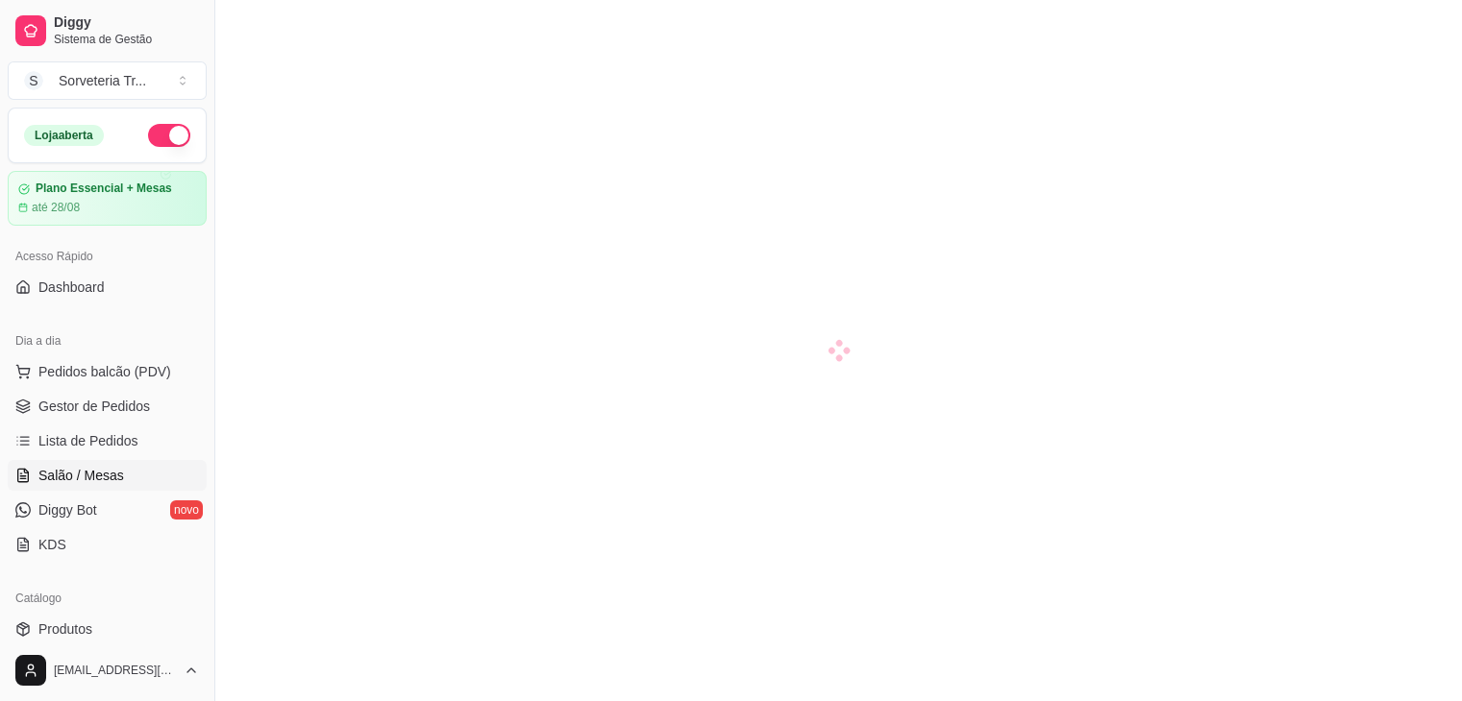
scroll to position [104, 0]
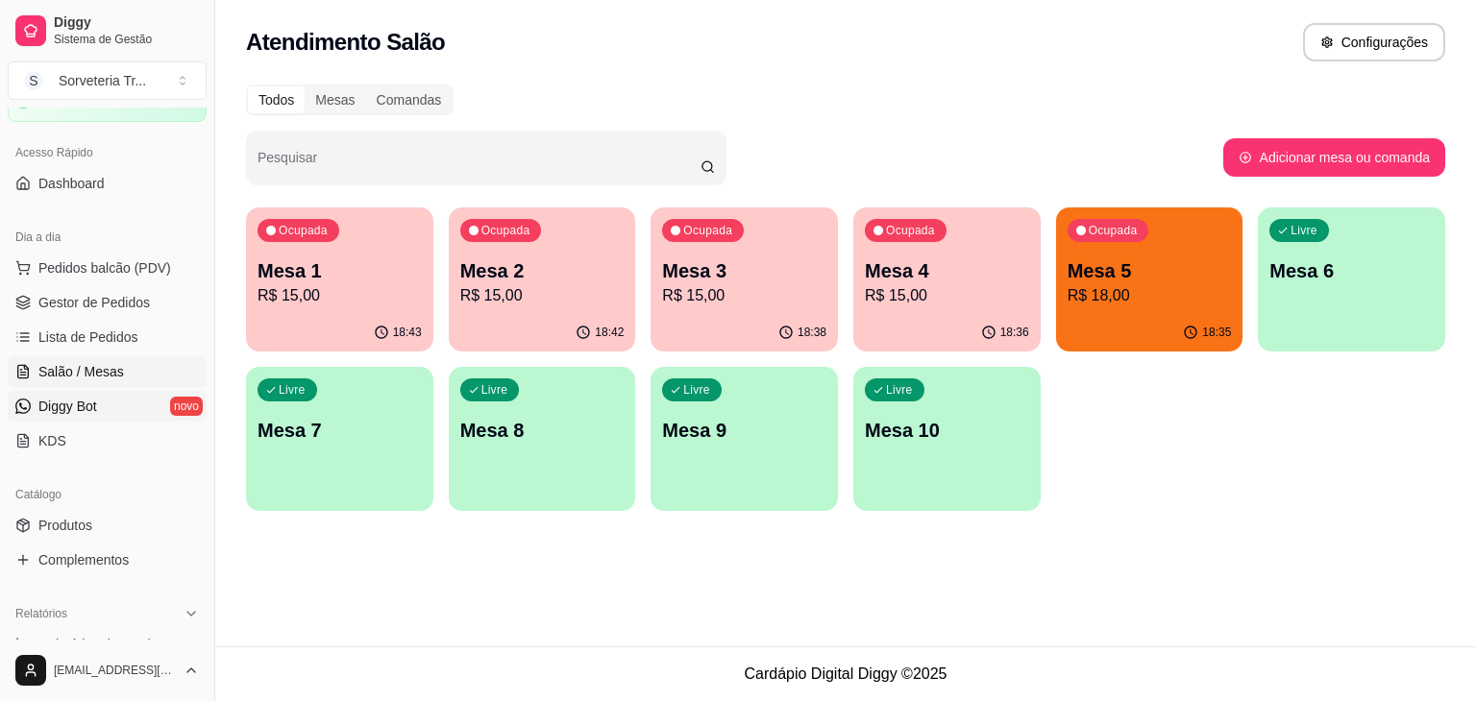
click at [92, 408] on span "Diggy Bot" at bounding box center [67, 406] width 59 height 19
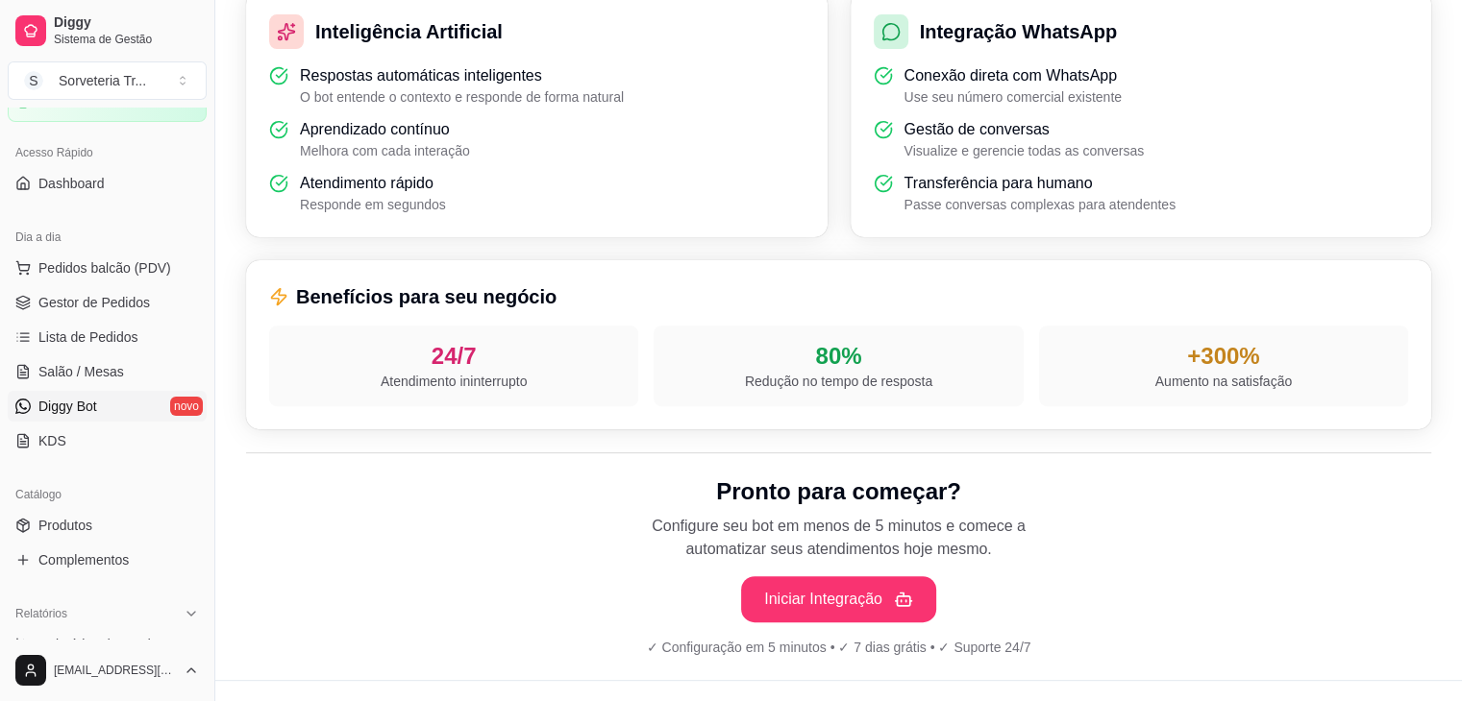
scroll to position [635, 0]
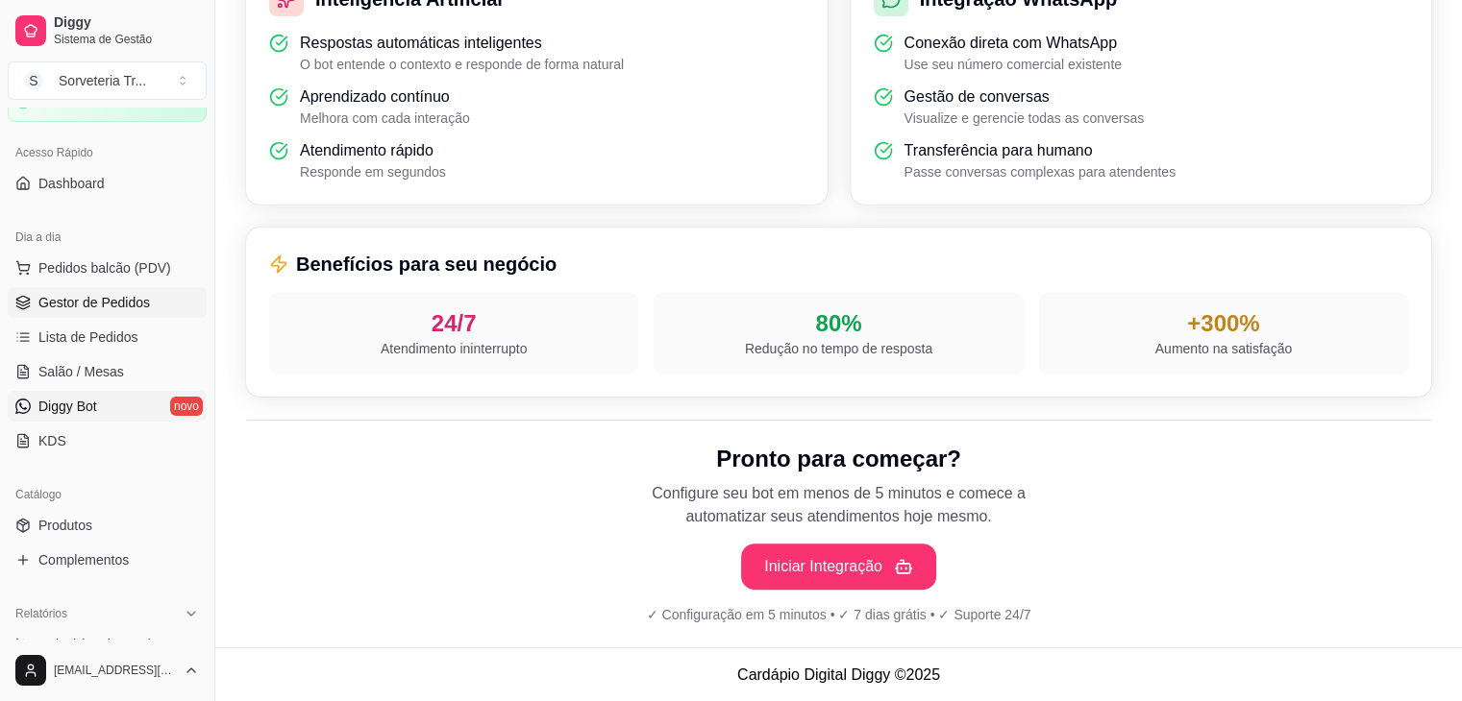
click at [131, 306] on span "Gestor de Pedidos" at bounding box center [93, 302] width 111 height 19
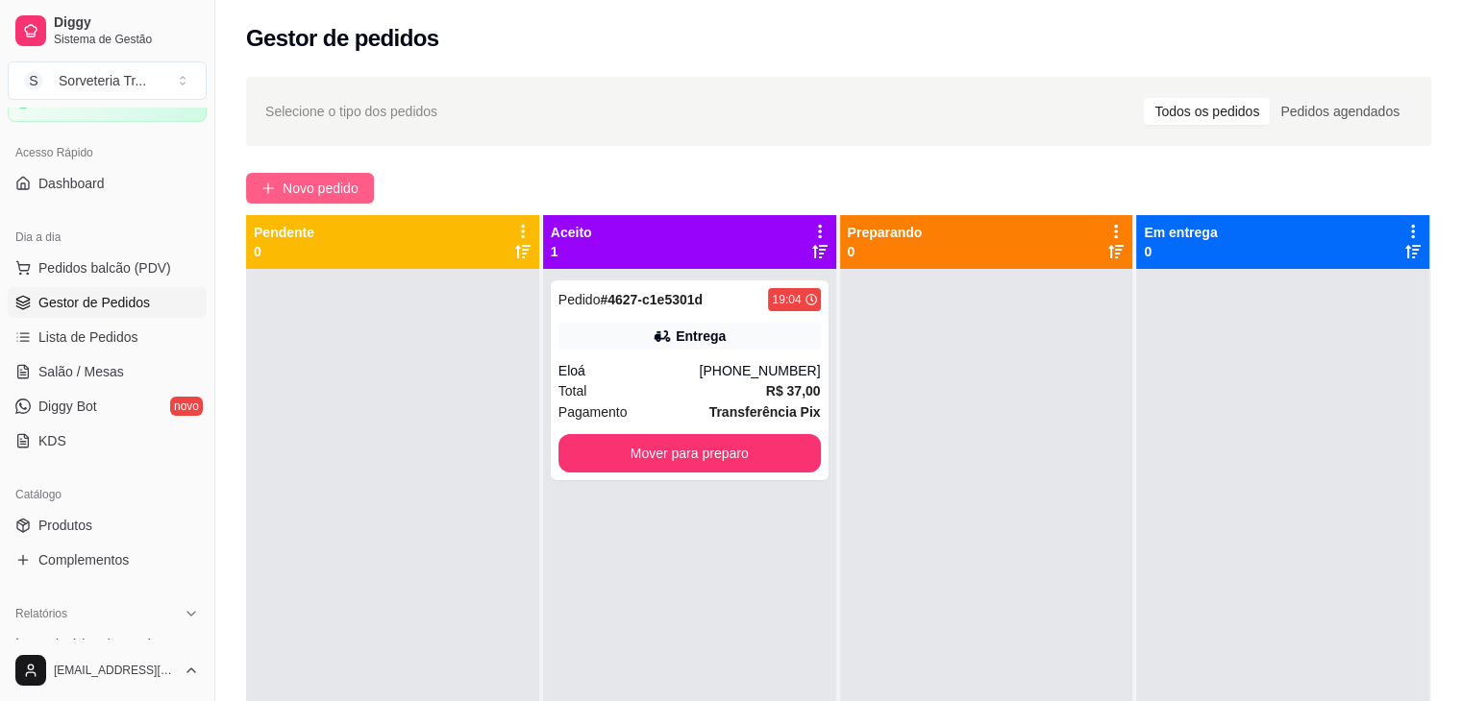
click at [312, 184] on span "Novo pedido" at bounding box center [321, 188] width 76 height 21
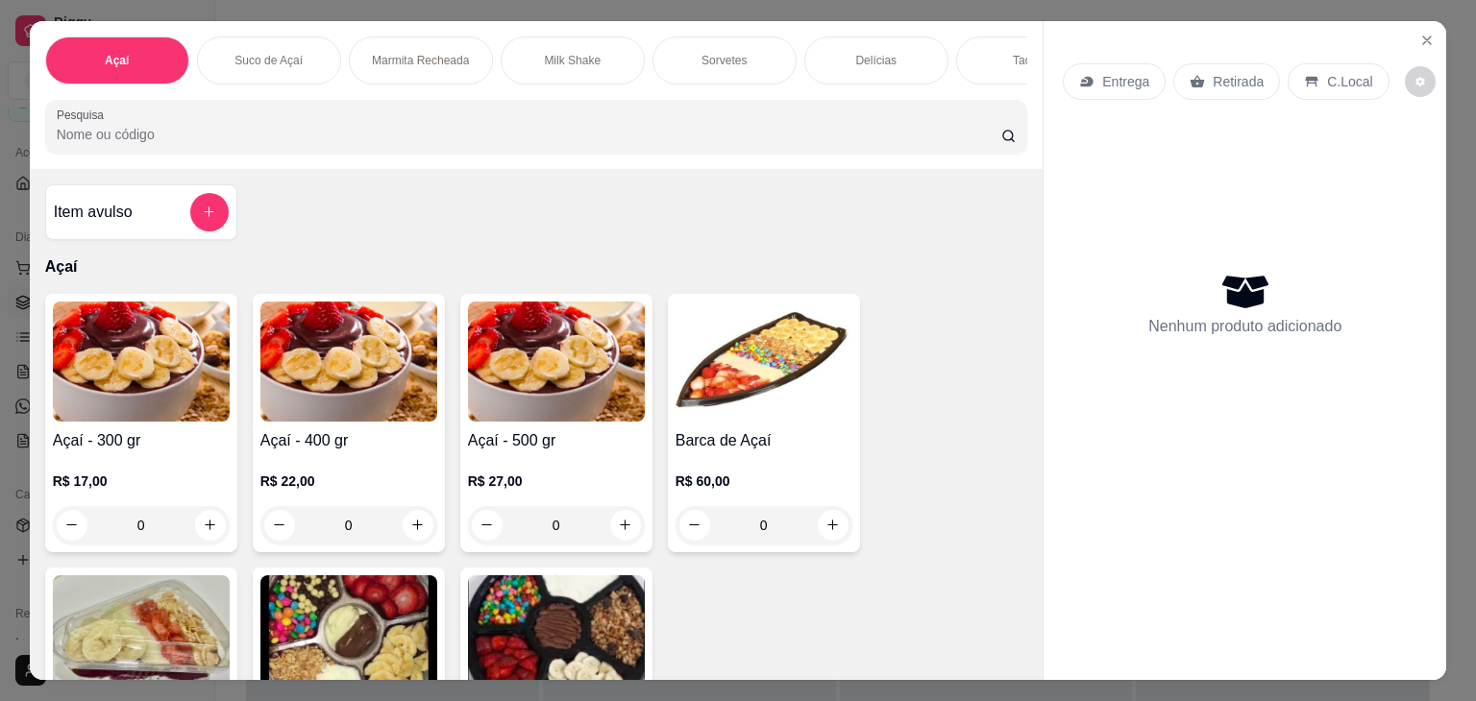
click at [1112, 72] on p "Entrega" at bounding box center [1125, 81] width 47 height 19
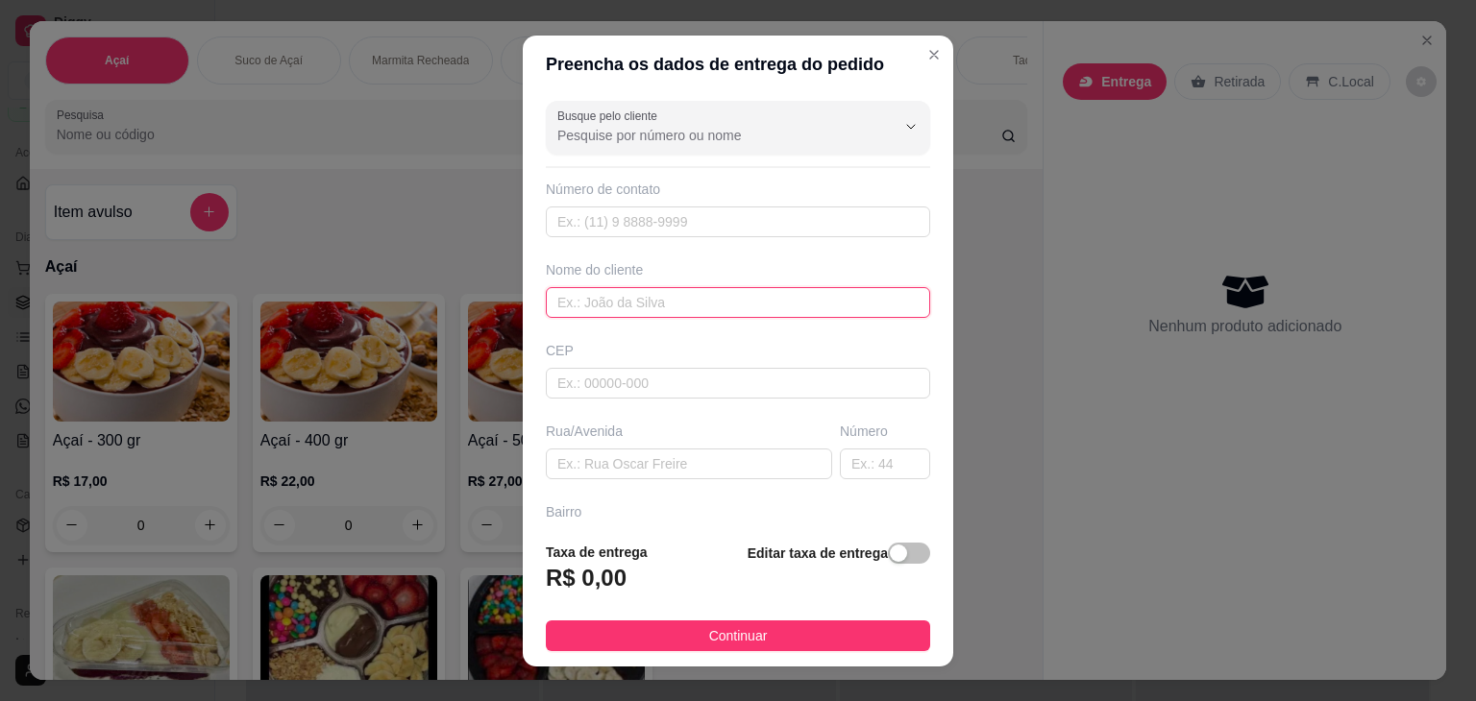
click at [679, 308] on input "text" at bounding box center [738, 302] width 384 height 31
click at [627, 305] on input "text" at bounding box center [738, 302] width 384 height 31
type input "[PERSON_NAME]"
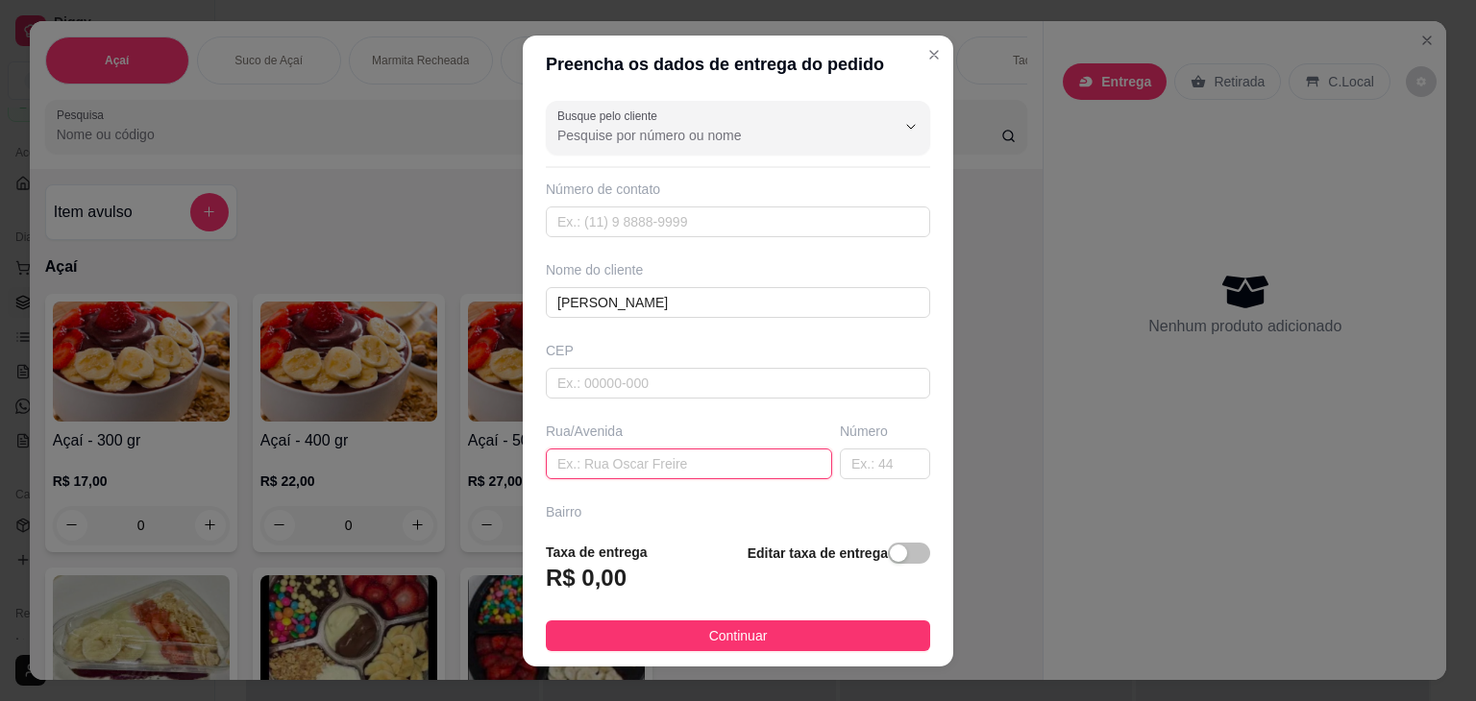
click at [668, 456] on input "text" at bounding box center [689, 464] width 286 height 31
click at [638, 468] on input "text" at bounding box center [689, 464] width 286 height 31
type input "aparecida"
drag, startPoint x: 899, startPoint y: 470, endPoint x: 878, endPoint y: 468, distance: 21.2
click at [878, 468] on div "Busque pelo cliente Número de contato Nome do cliente [PERSON_NAME] Rua/Avenida…" at bounding box center [738, 309] width 431 height 433
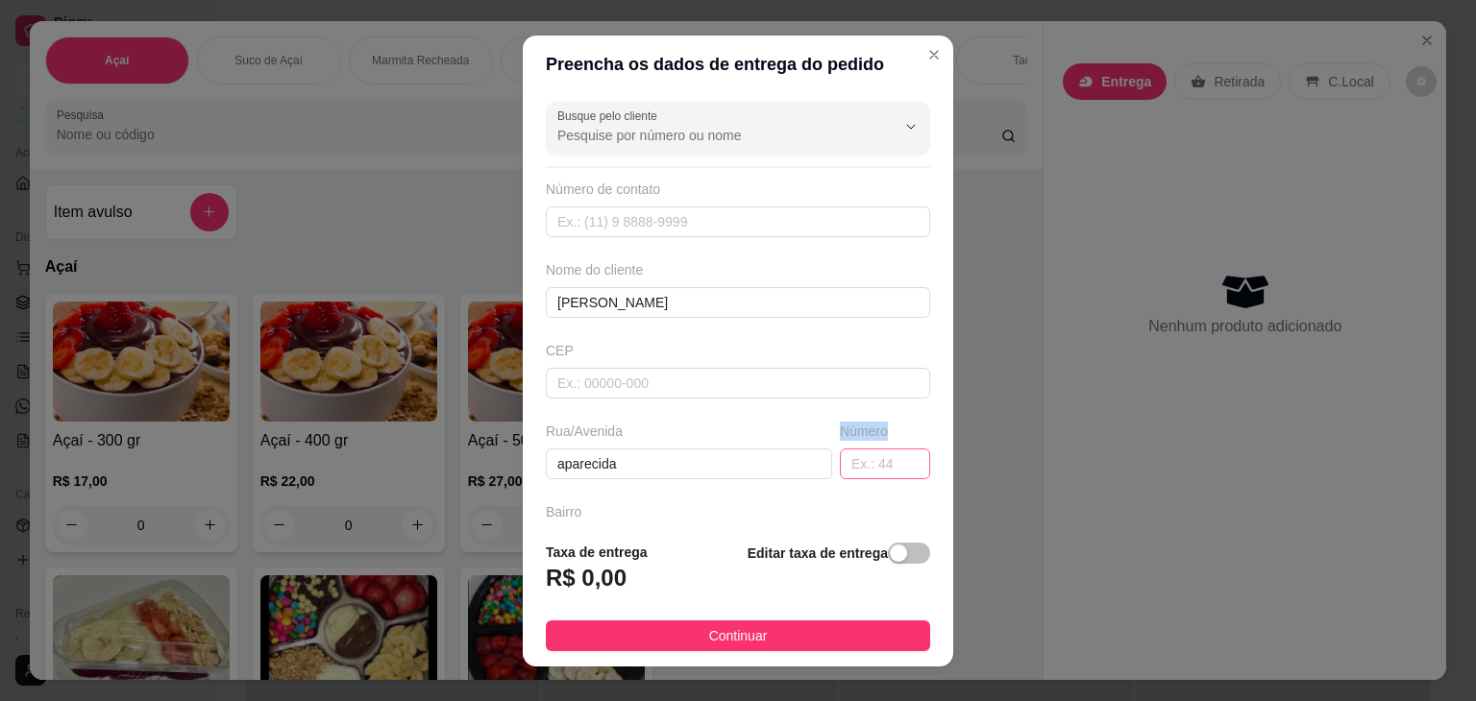
click at [869, 462] on input "text" at bounding box center [885, 464] width 90 height 31
type input "127"
click at [890, 551] on div "button" at bounding box center [898, 553] width 17 height 17
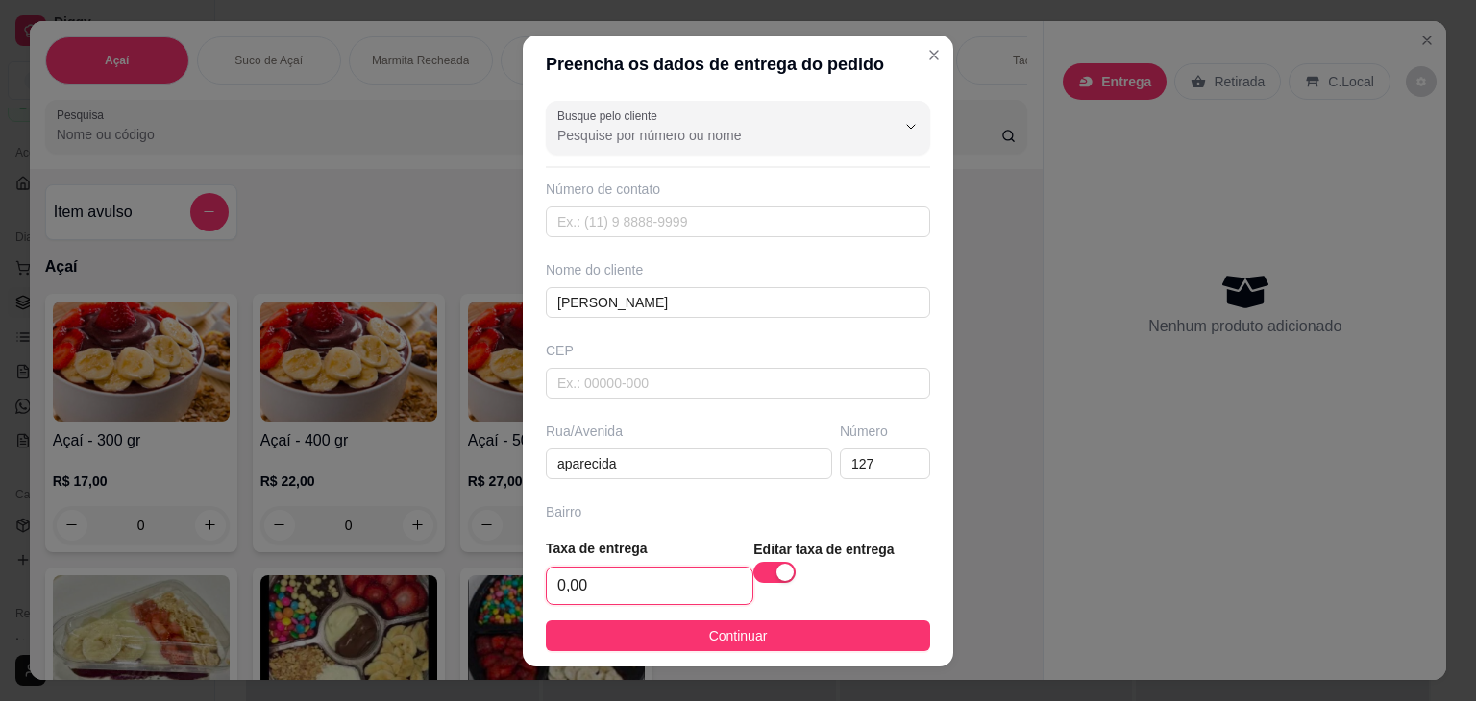
click at [613, 593] on input "0,00" at bounding box center [650, 586] width 206 height 37
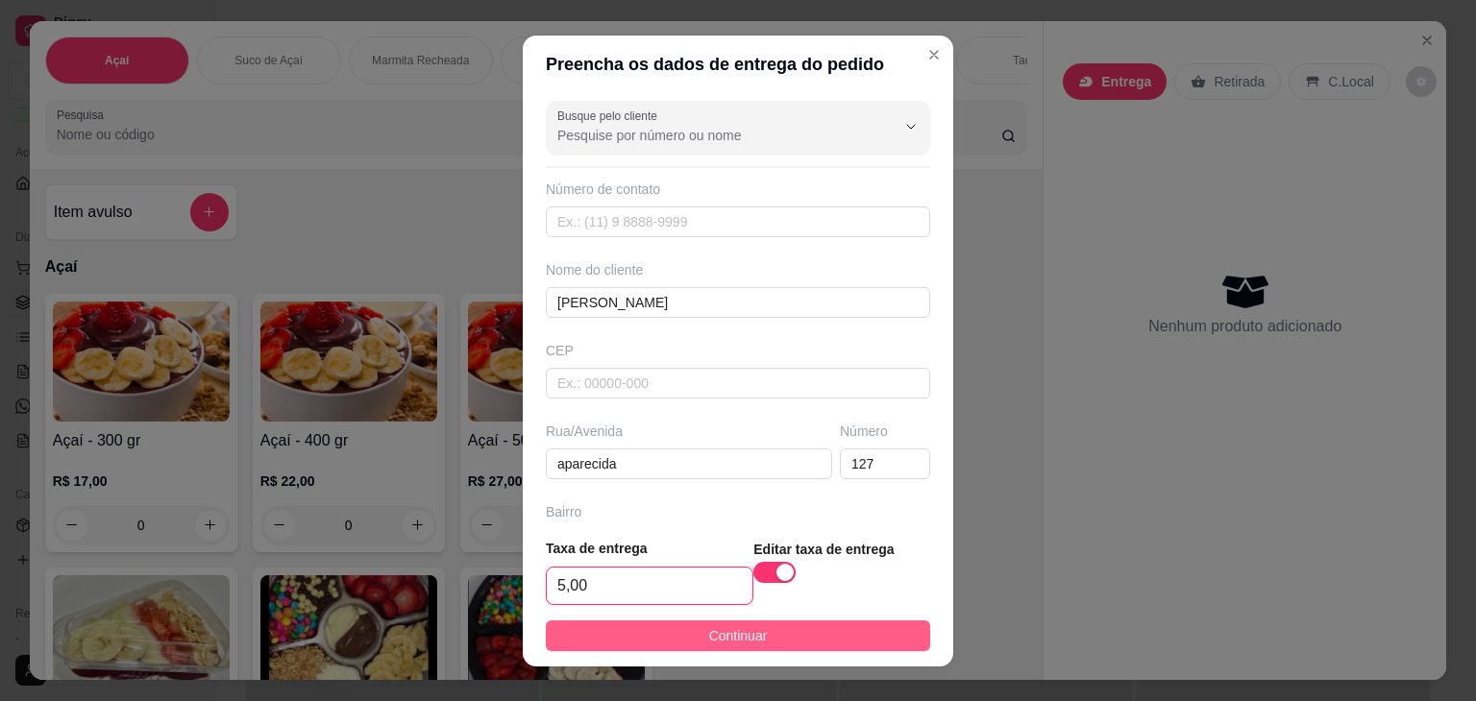
type input "5,00"
click at [730, 633] on span "Continuar" at bounding box center [738, 636] width 59 height 21
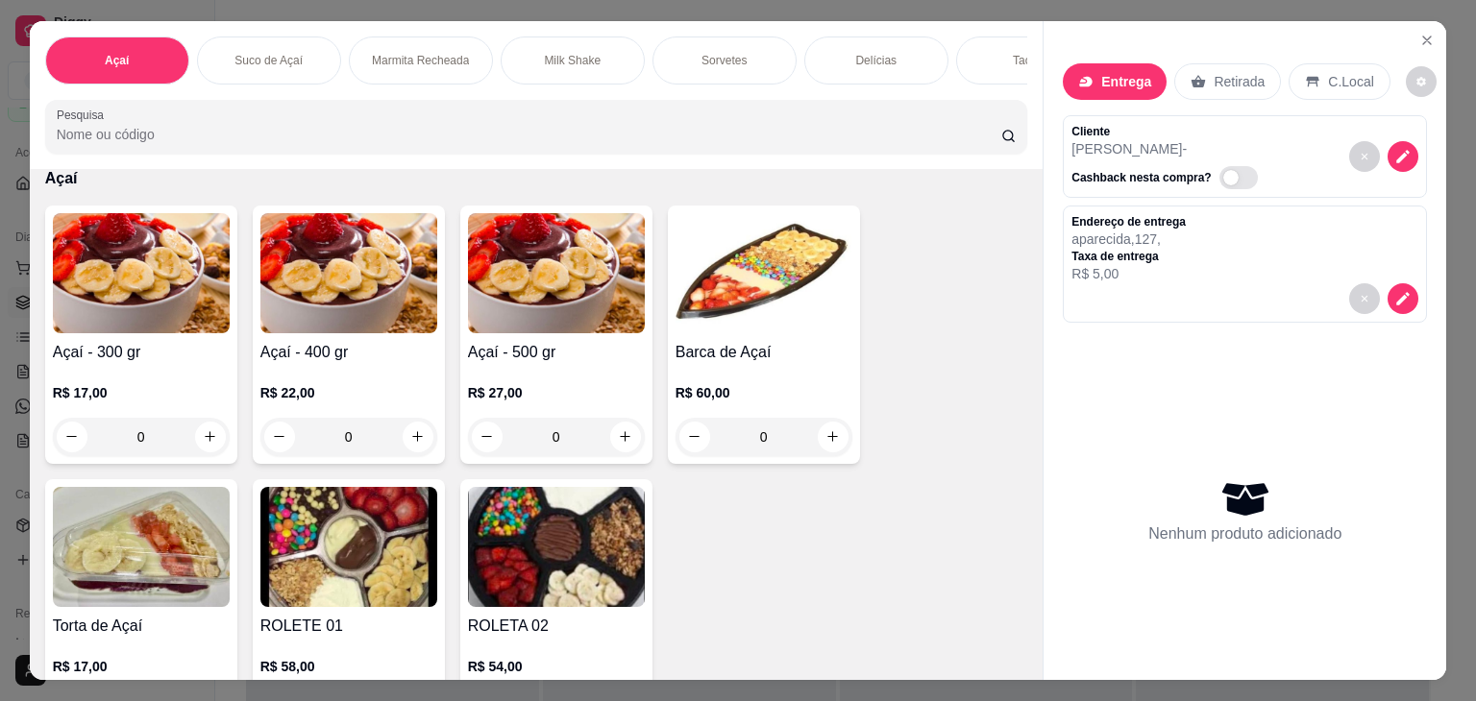
scroll to position [96, 0]
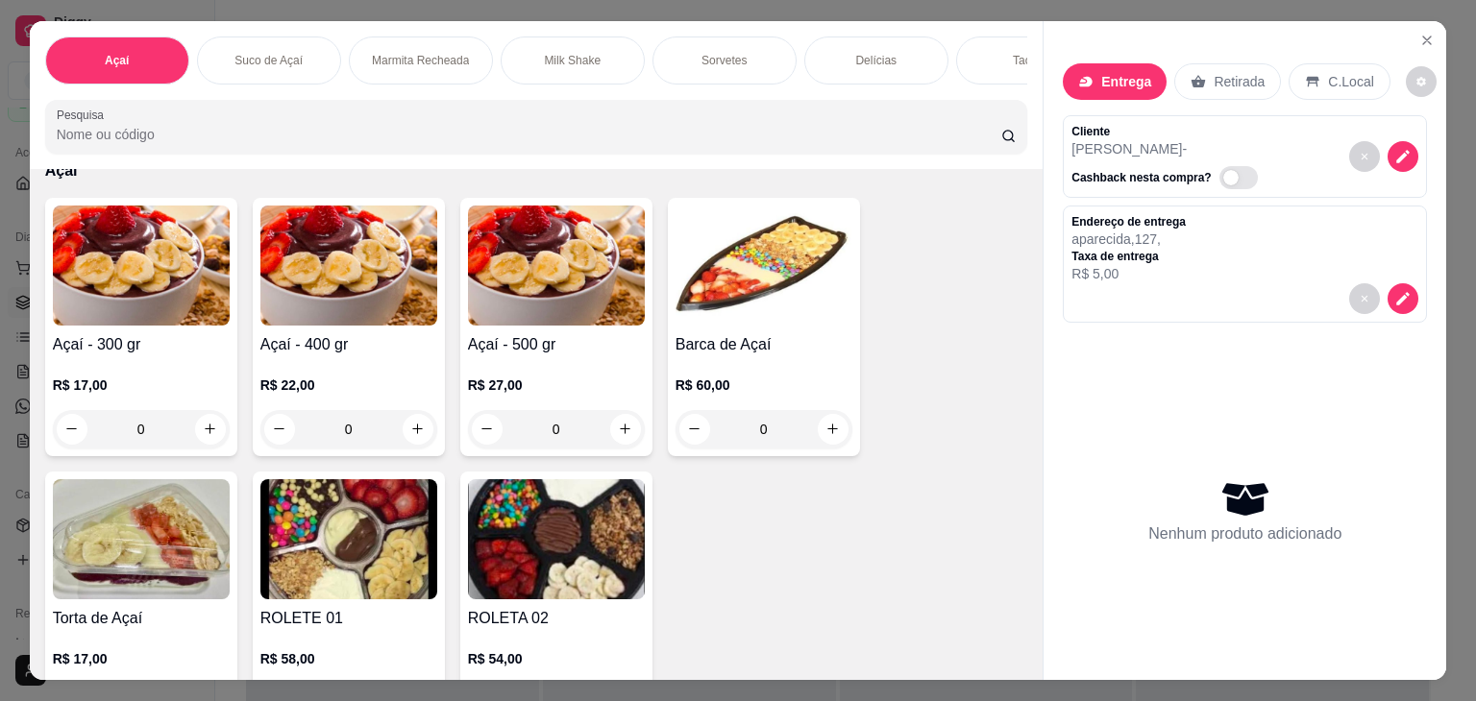
click at [162, 382] on p "R$ 17,00" at bounding box center [141, 385] width 177 height 19
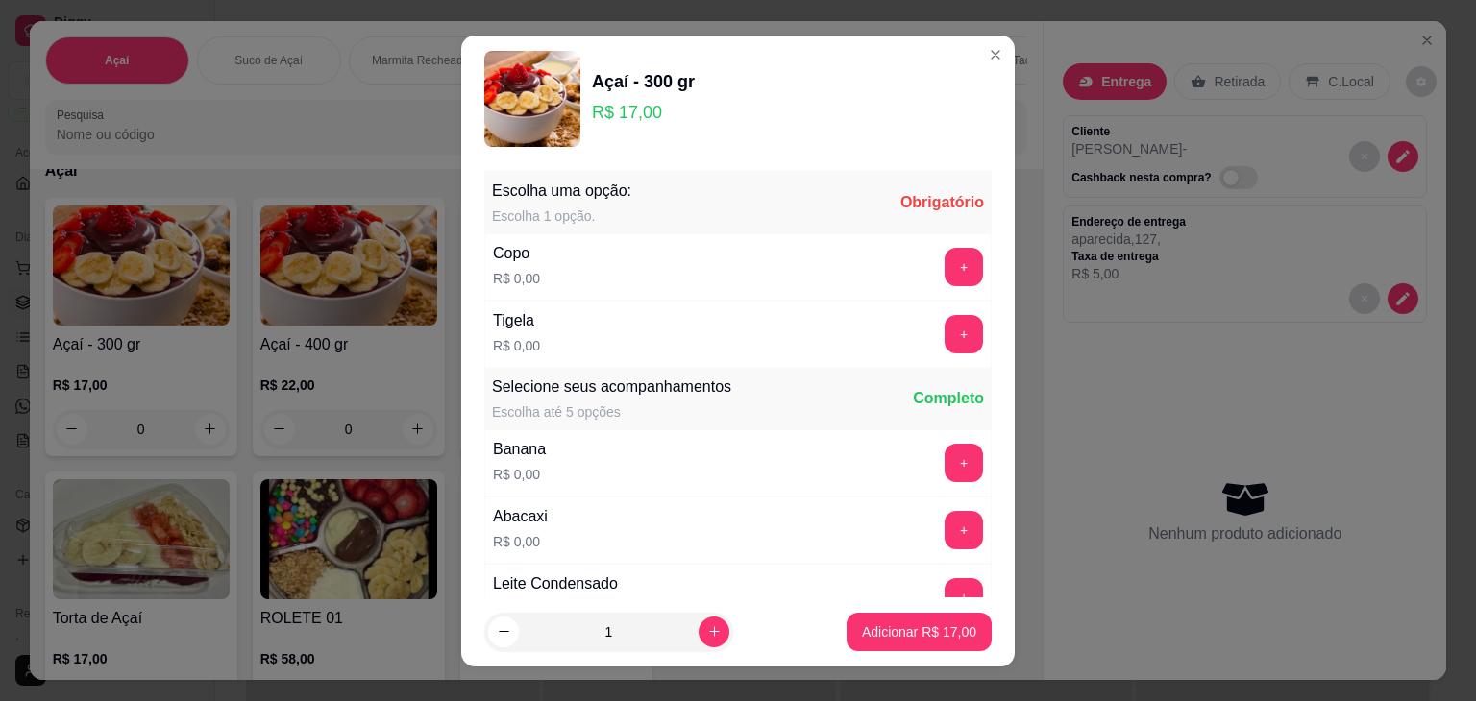
scroll to position [26, 0]
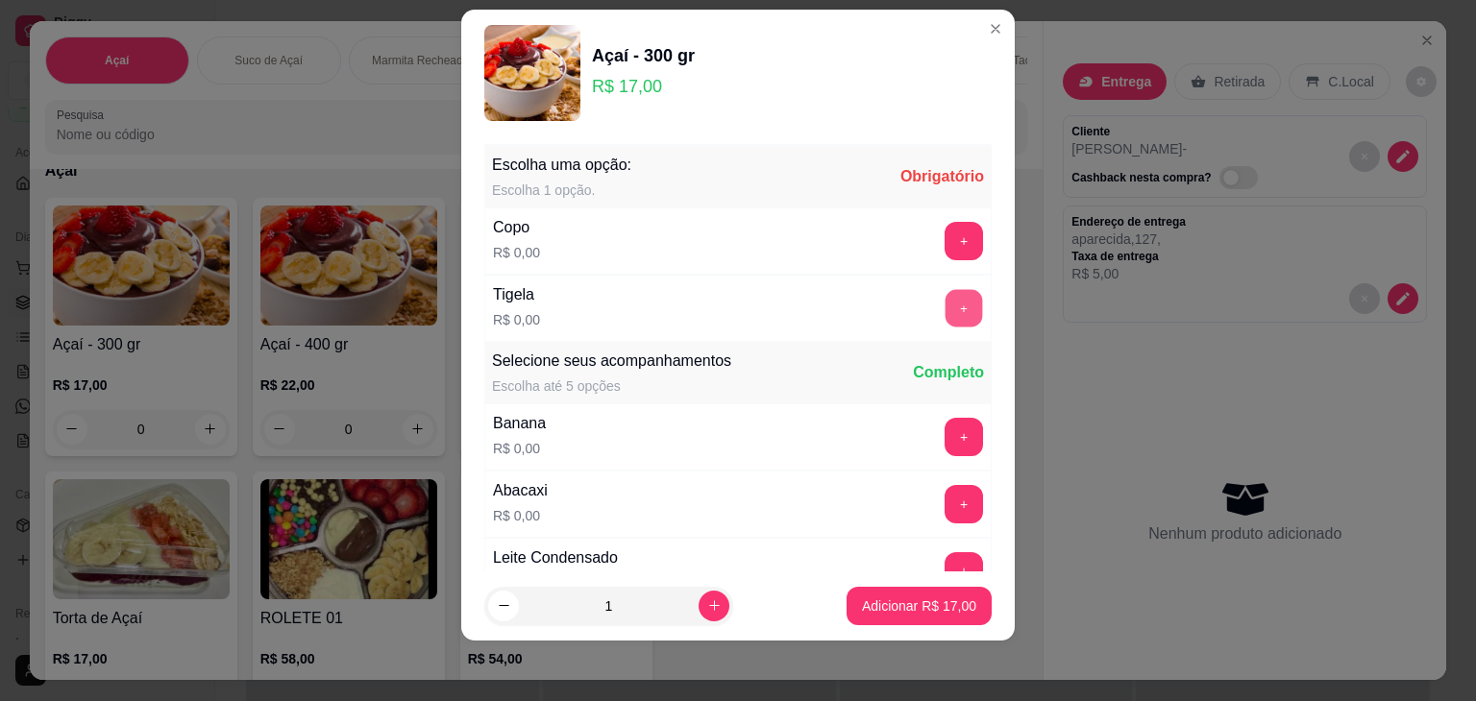
click at [946, 311] on button "+" at bounding box center [964, 307] width 37 height 37
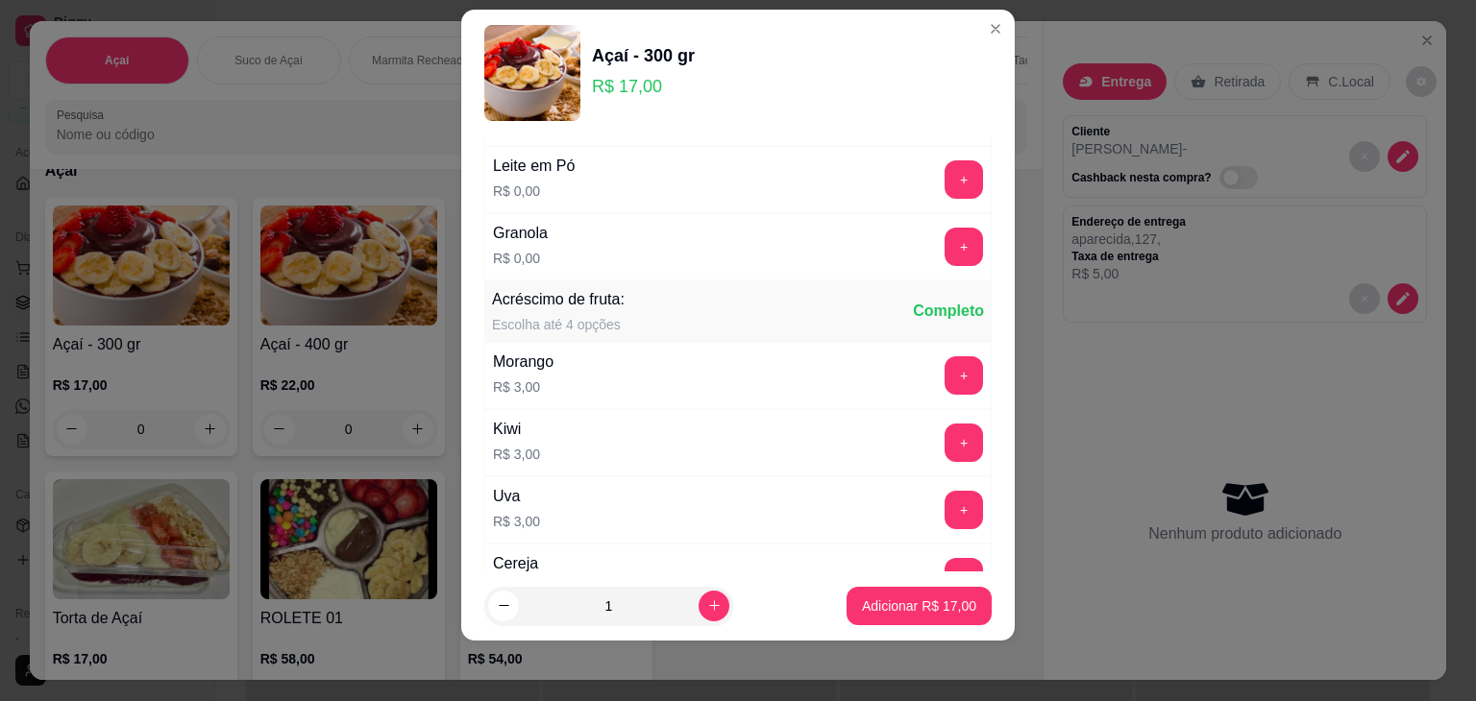
scroll to position [492, 0]
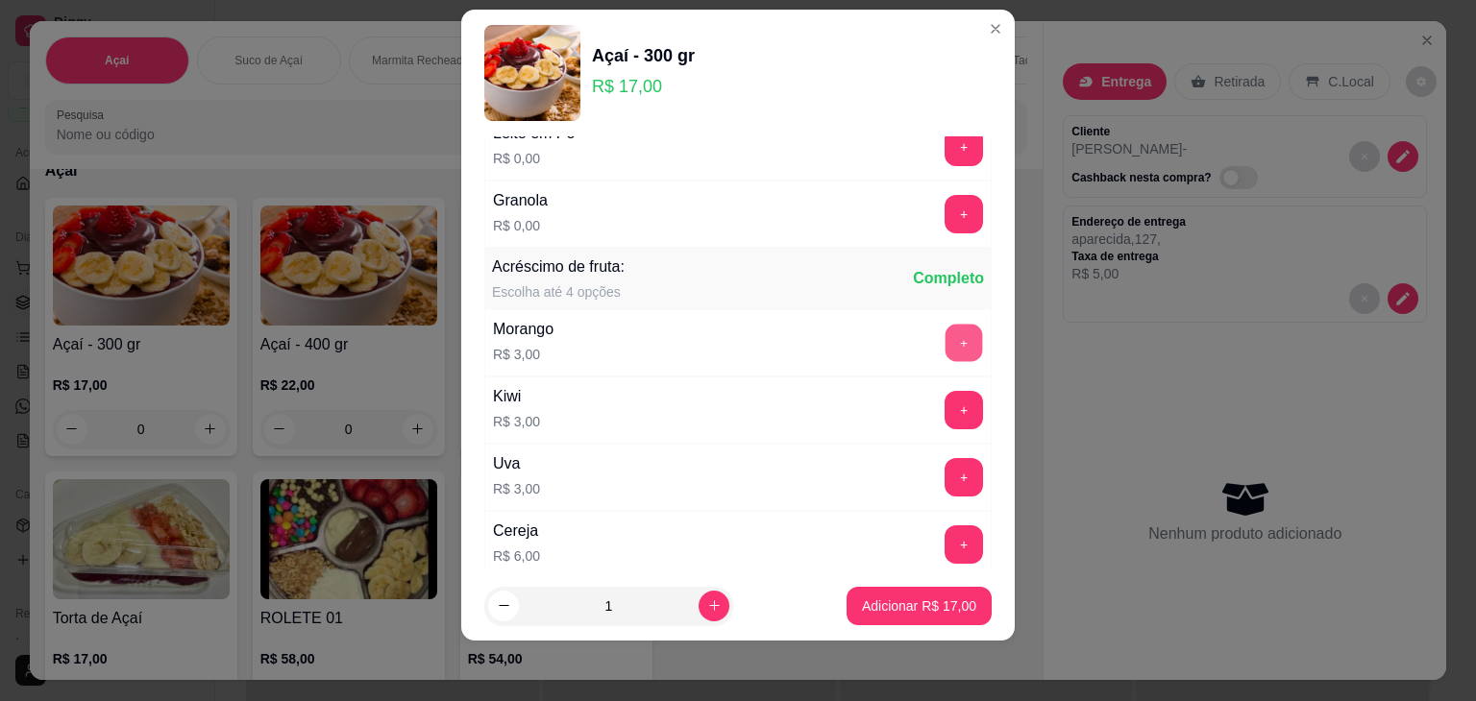
click at [946, 337] on button "+" at bounding box center [964, 342] width 37 height 37
click at [946, 411] on button "+" at bounding box center [964, 409] width 37 height 37
click at [923, 494] on div "Uva R$ 3,00 +" at bounding box center [737, 477] width 507 height 67
click at [946, 477] on button "+" at bounding box center [964, 476] width 37 height 37
click at [946, 527] on button "+" at bounding box center [964, 544] width 37 height 37
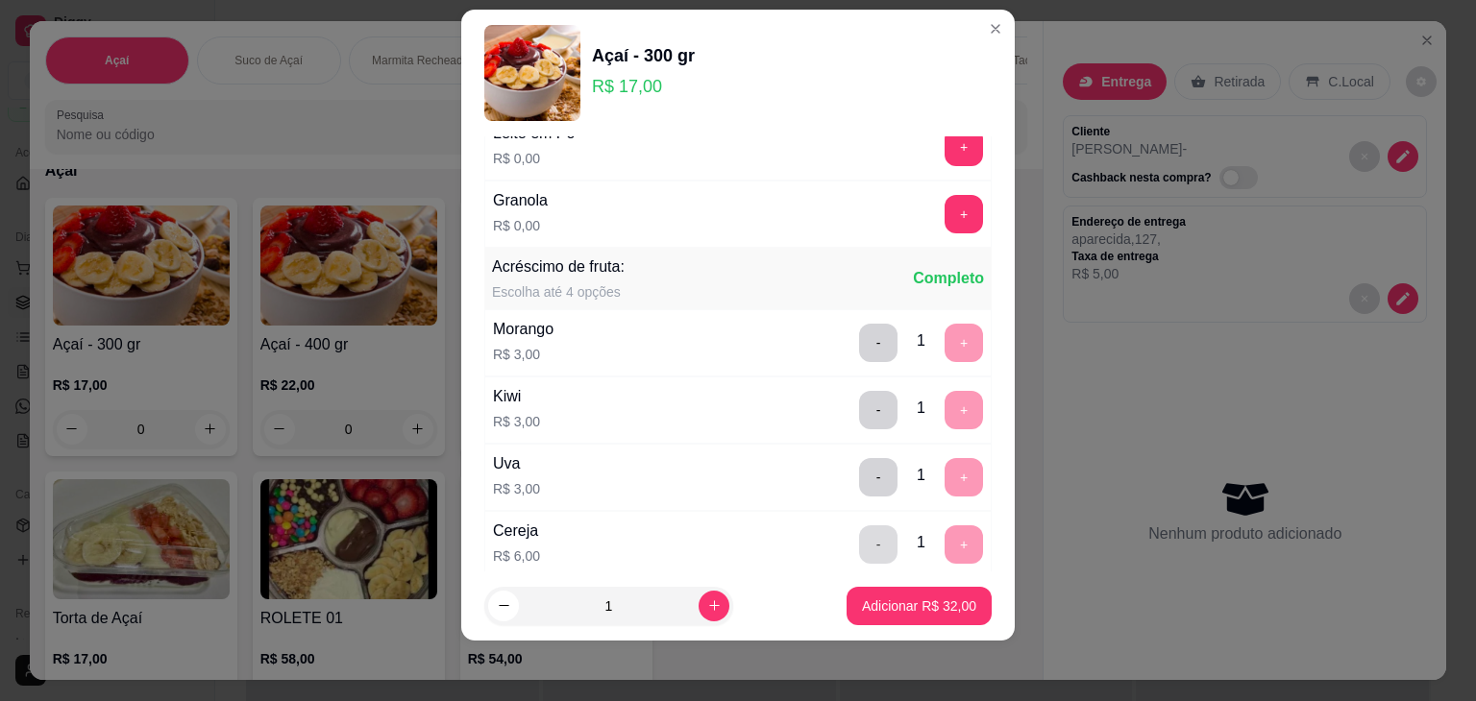
click at [859, 539] on button "-" at bounding box center [878, 545] width 38 height 38
click at [950, 538] on div "+" at bounding box center [964, 545] width 54 height 38
click at [946, 538] on button "+" at bounding box center [964, 544] width 37 height 37
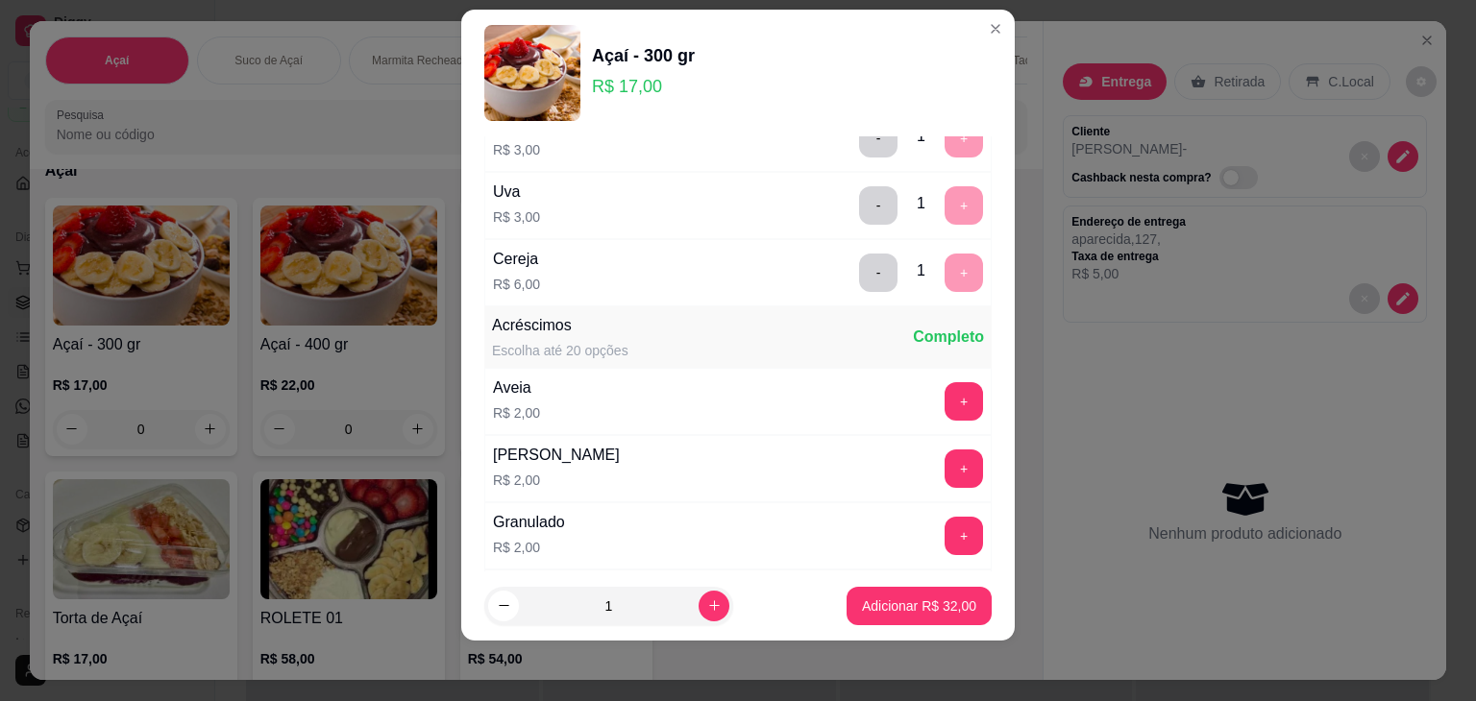
scroll to position [876, 0]
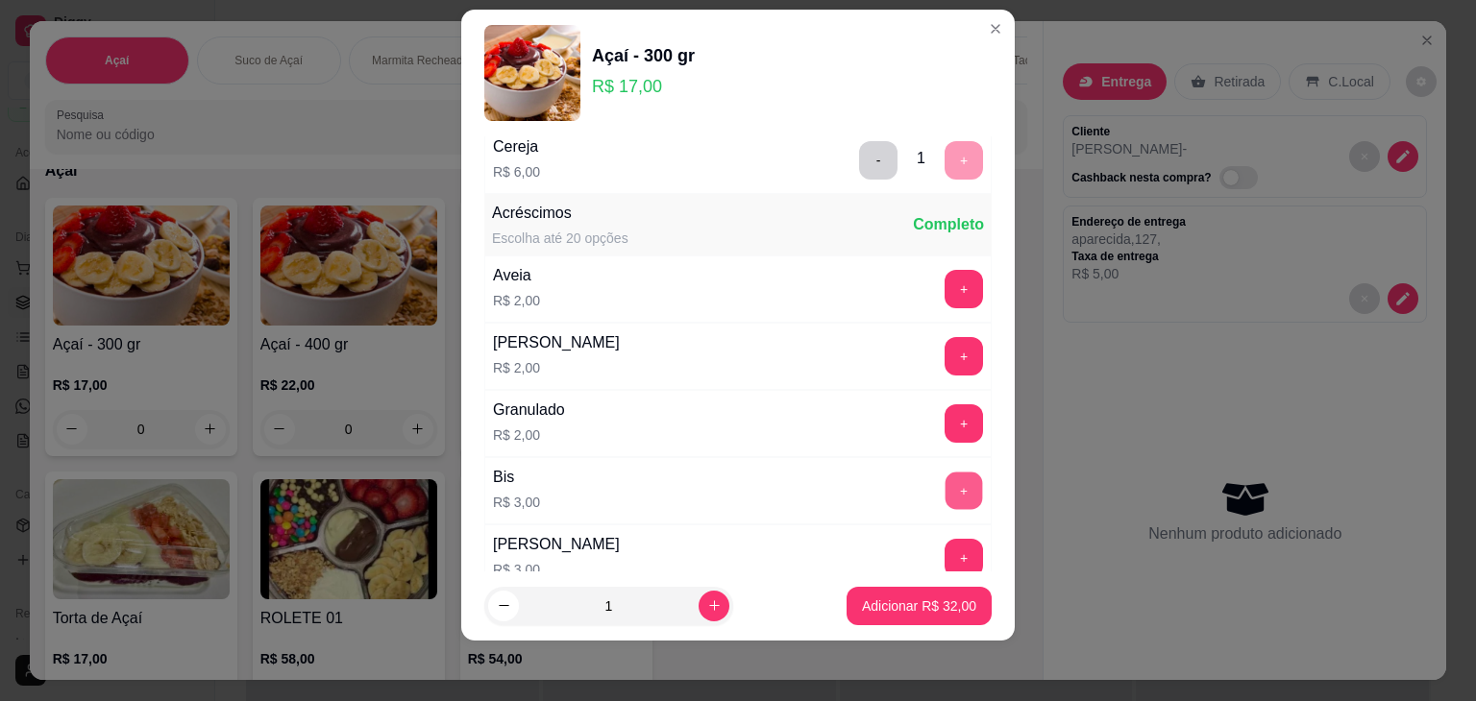
click at [946, 479] on button "+" at bounding box center [964, 490] width 37 height 37
click at [860, 478] on button "-" at bounding box center [878, 490] width 37 height 37
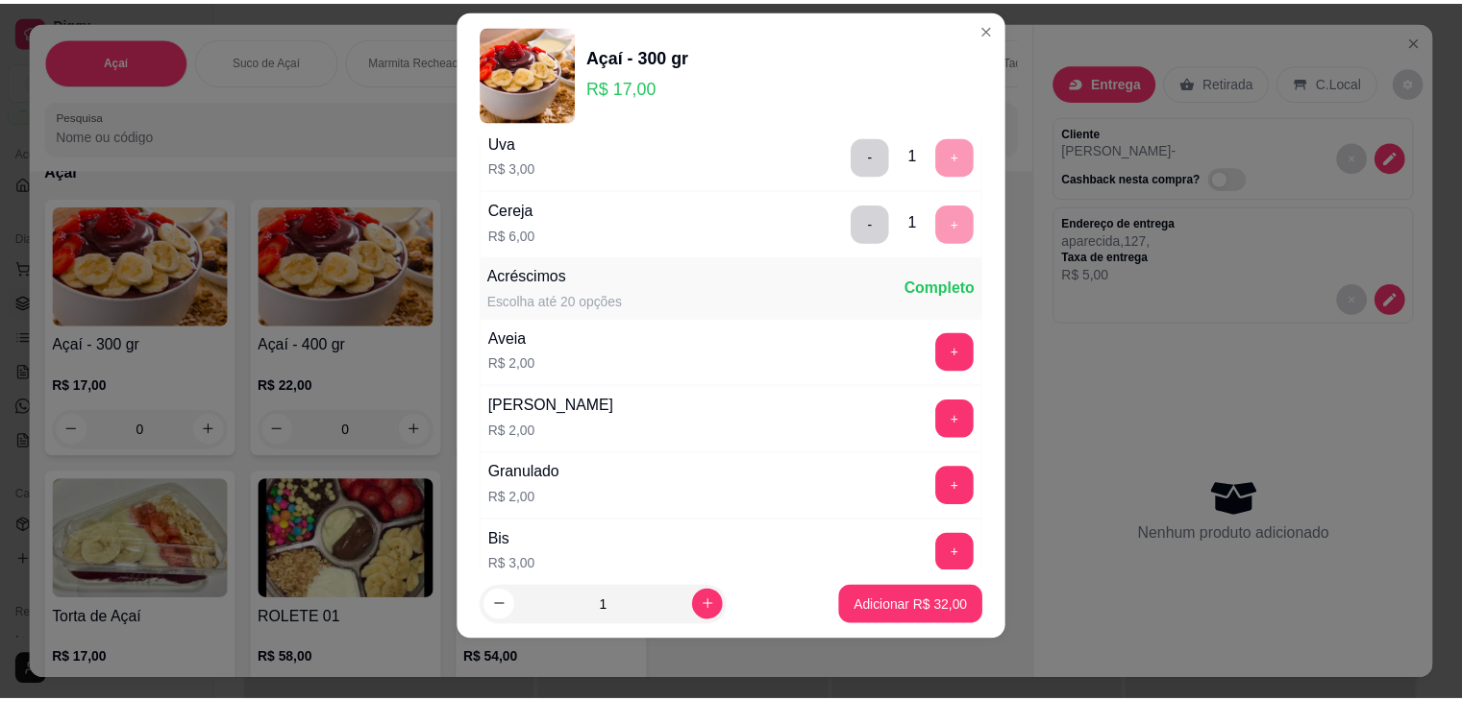
scroll to position [780, 0]
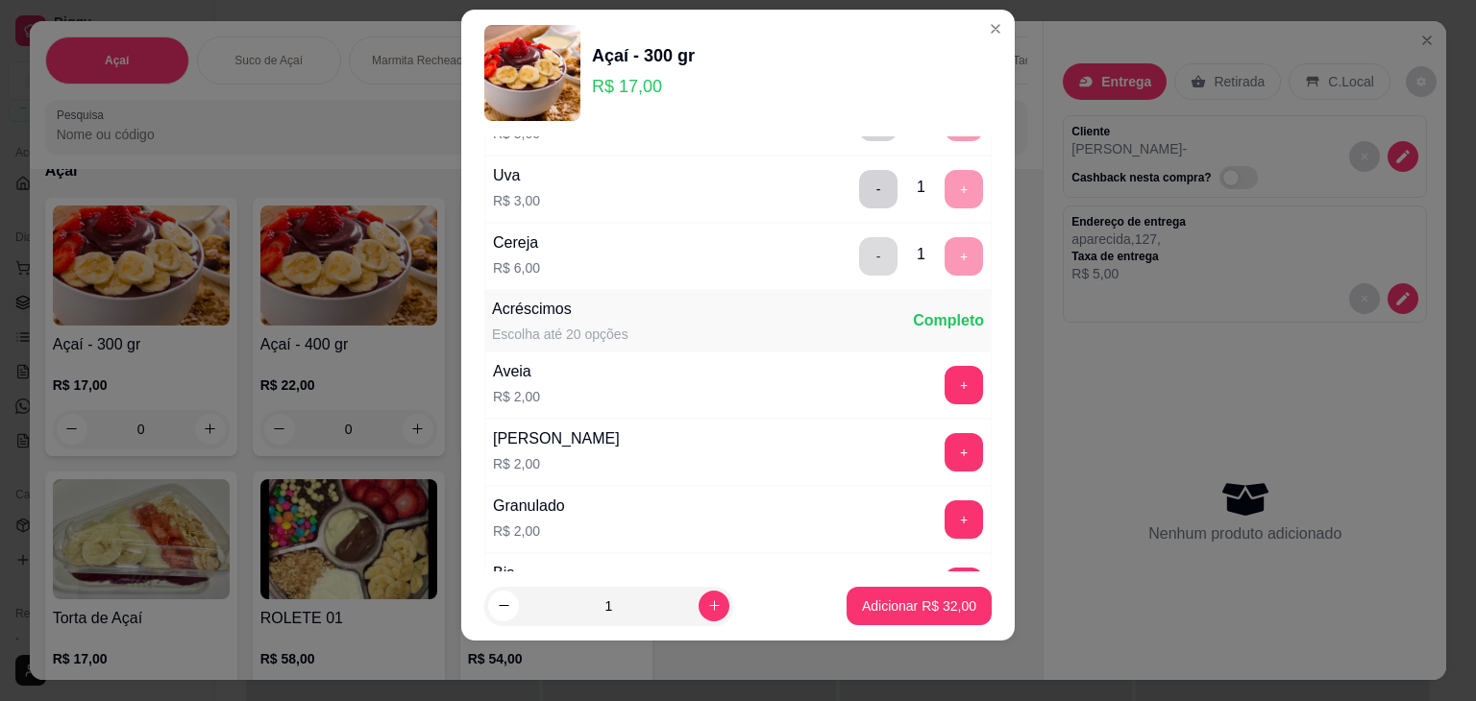
click at [859, 247] on button "-" at bounding box center [878, 256] width 38 height 38
click at [945, 242] on button "+" at bounding box center [964, 256] width 38 height 38
click at [860, 252] on button "-" at bounding box center [878, 255] width 37 height 37
click at [946, 387] on button "+" at bounding box center [964, 384] width 37 height 37
click at [946, 448] on button "+" at bounding box center [964, 451] width 37 height 37
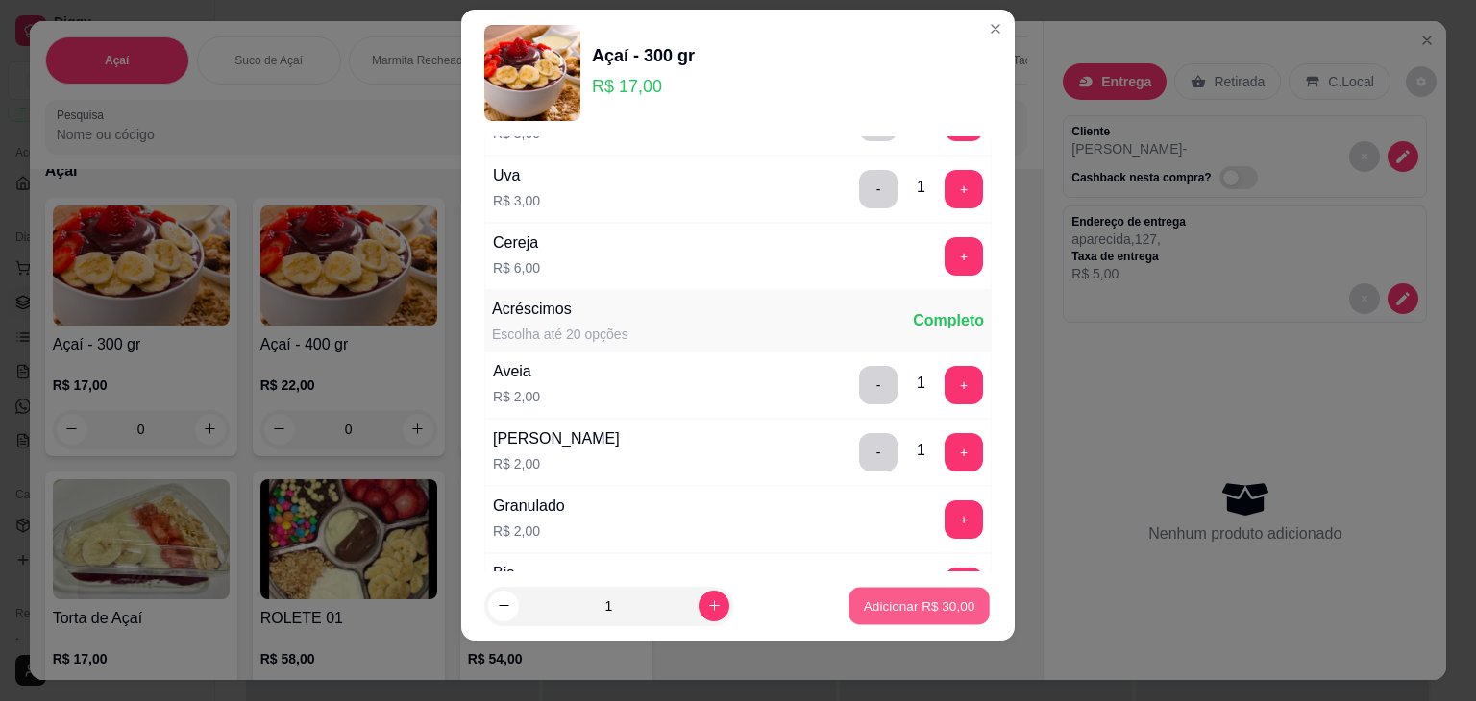
click at [882, 601] on p "Adicionar R$ 30,00" at bounding box center [919, 606] width 111 height 18
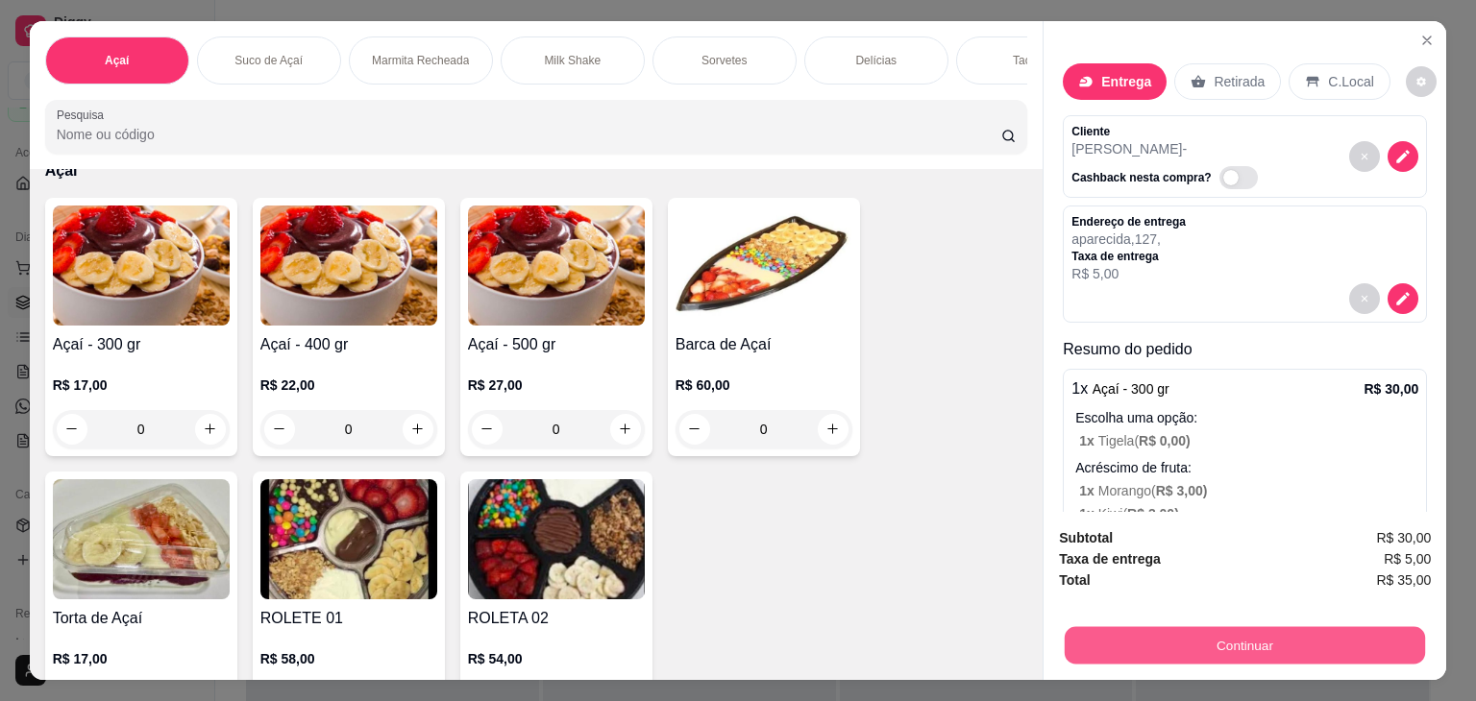
click at [1249, 644] on button "Continuar" at bounding box center [1245, 646] width 360 height 37
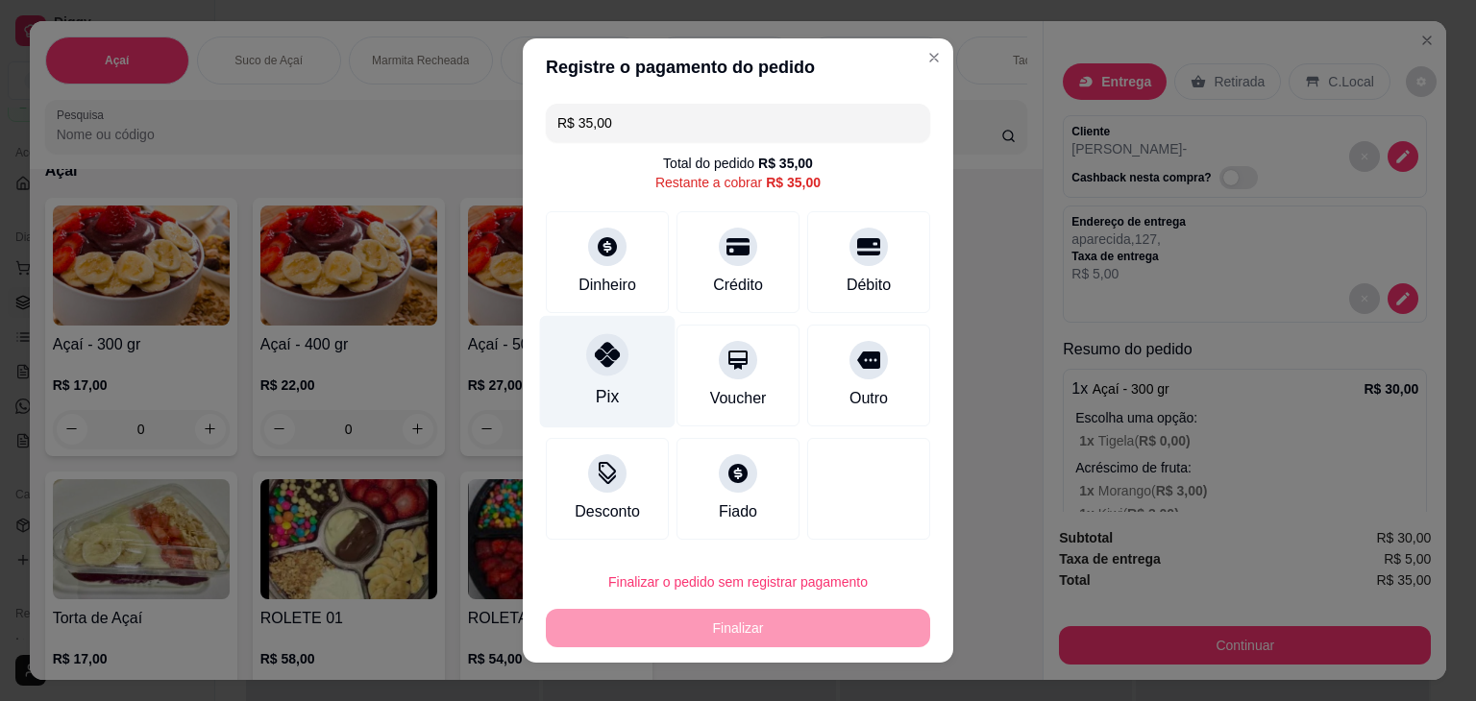
click at [597, 353] on icon at bounding box center [607, 354] width 25 height 25
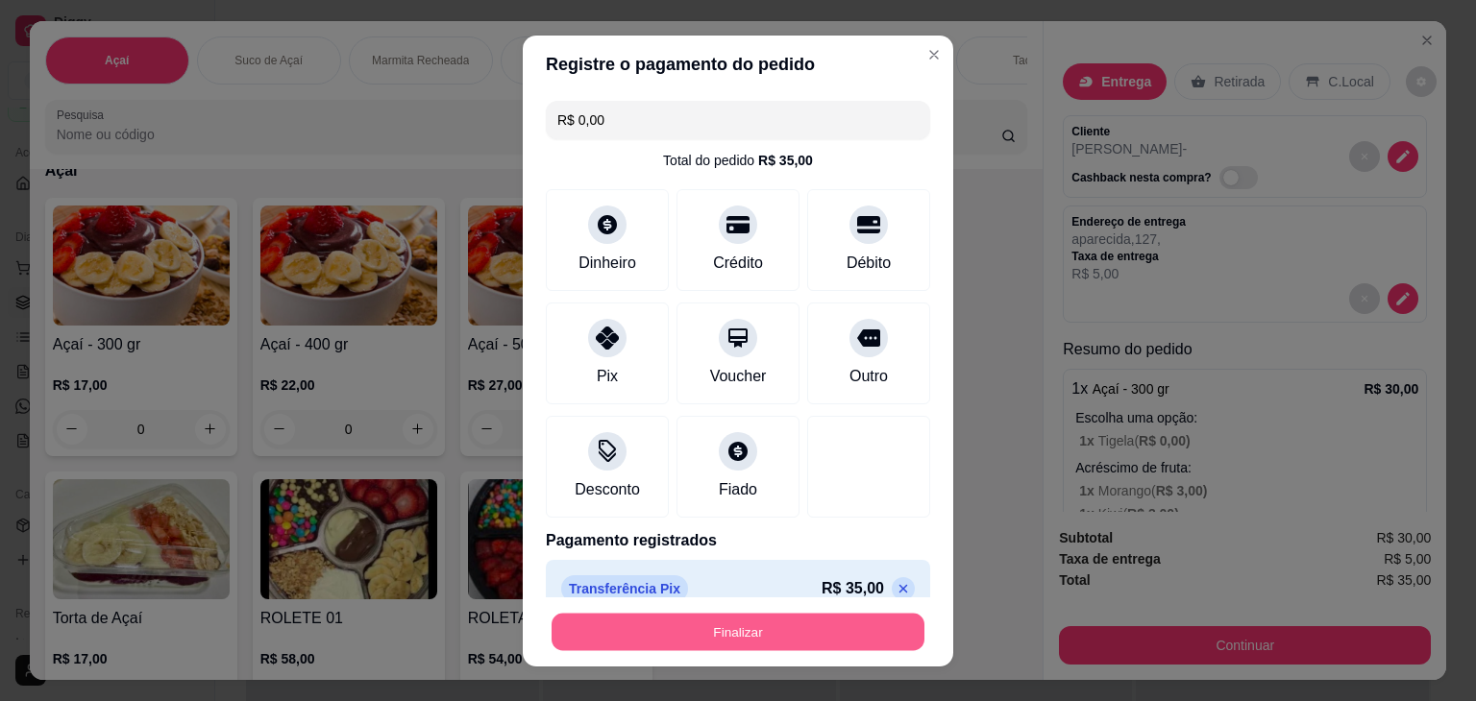
click at [730, 635] on button "Finalizar" at bounding box center [738, 631] width 373 height 37
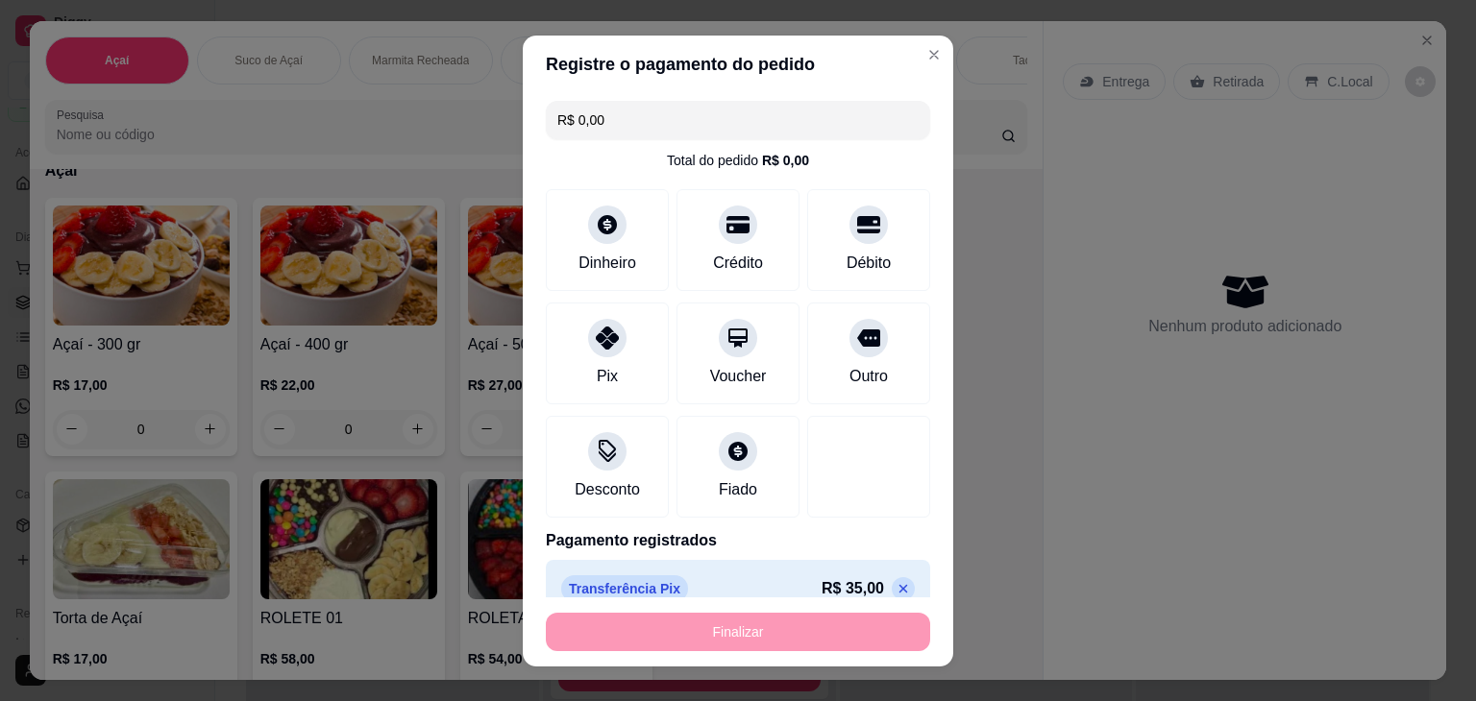
type input "-R$ 35,00"
